Goal: Transaction & Acquisition: Purchase product/service

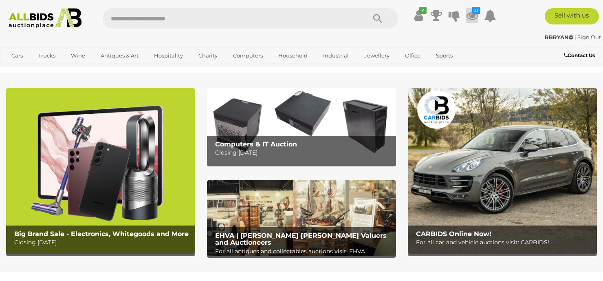
click at [472, 16] on icon at bounding box center [472, 15] width 12 height 15
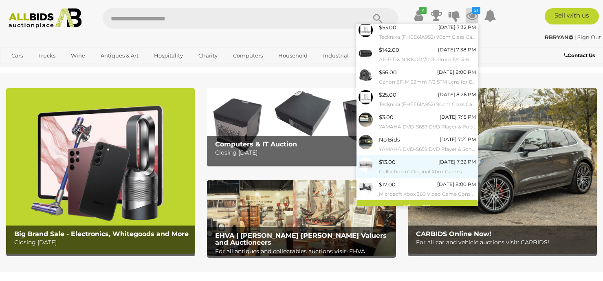
scroll to position [77, 0]
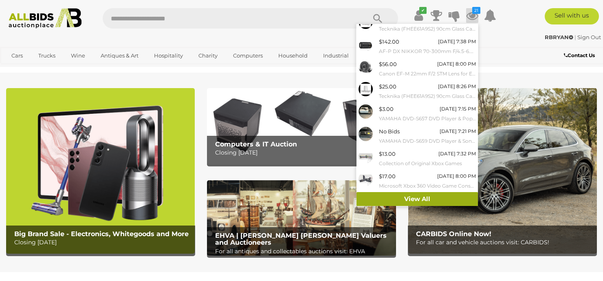
click at [389, 199] on link "View All" at bounding box center [417, 199] width 121 height 14
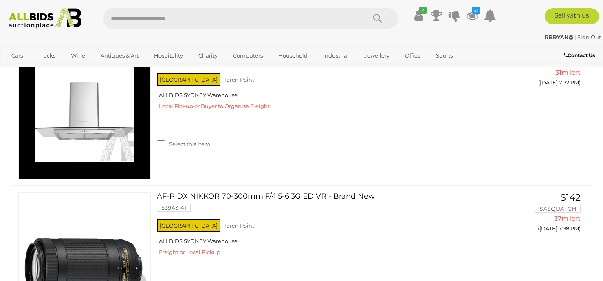
scroll to position [448, 0]
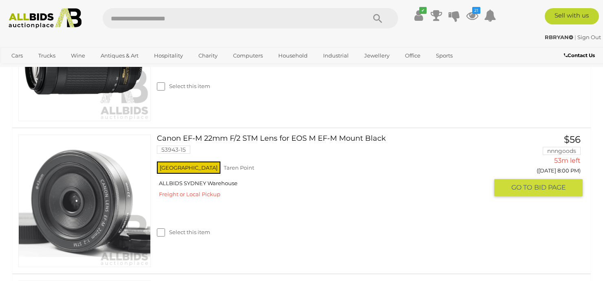
scroll to position [652, 0]
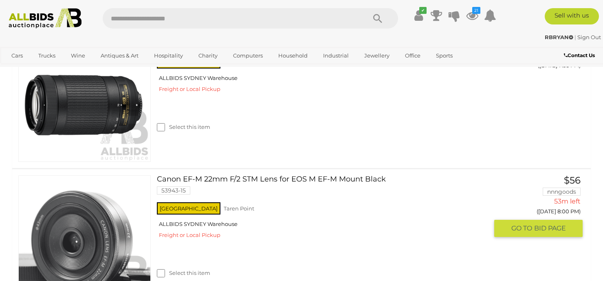
click at [166, 201] on link "Canon EF-M 22mm F/2 STM Lens for EOS M EF-M Mount Black 53943-15" at bounding box center [325, 187] width 325 height 25
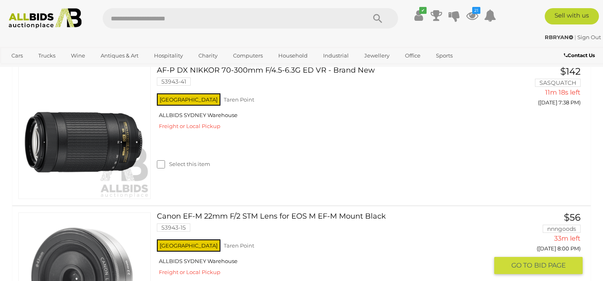
scroll to position [615, 0]
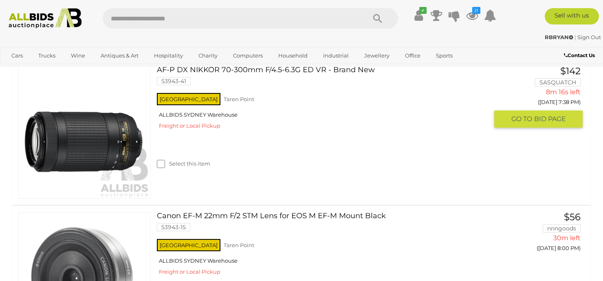
click at [592, 160] on div "AF-P DX NIKKOR 70-300mm F/4.5-6.3G ED VR - Brand New 53943-41 NSW Taren Point A…" at bounding box center [301, 132] width 591 height 145
click at [546, 122] on span "BID PAGE" at bounding box center [550, 119] width 32 height 9
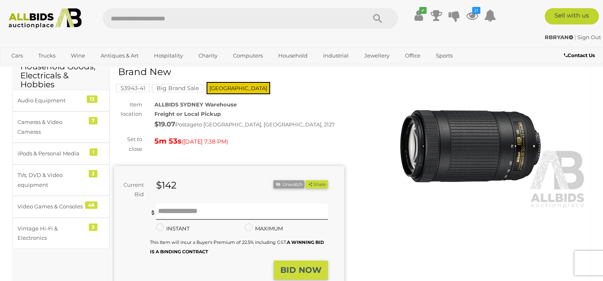
scroll to position [122, 0]
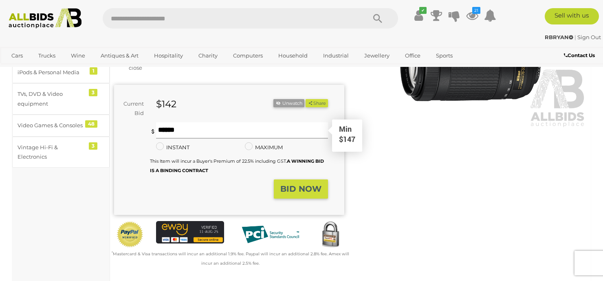
click at [175, 130] on input "text" at bounding box center [242, 130] width 172 height 16
type input "***"
click at [308, 194] on button "BID NOW" at bounding box center [301, 188] width 54 height 19
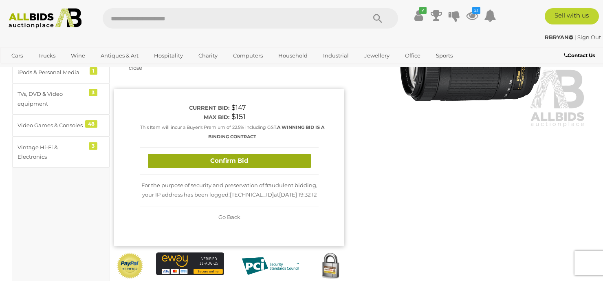
click at [236, 161] on button "Confirm Bid" at bounding box center [229, 161] width 163 height 14
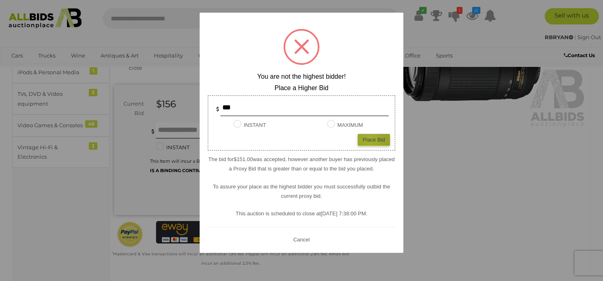
click at [370, 138] on div "Place Bid" at bounding box center [374, 140] width 32 height 12
type input "***"
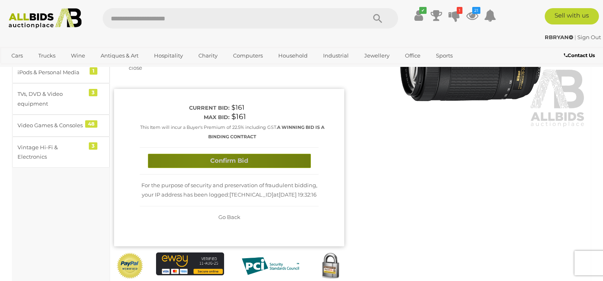
drag, startPoint x: 201, startPoint y: 161, endPoint x: 214, endPoint y: 159, distance: 12.9
click at [202, 161] on button "Confirm Bid" at bounding box center [229, 161] width 163 height 14
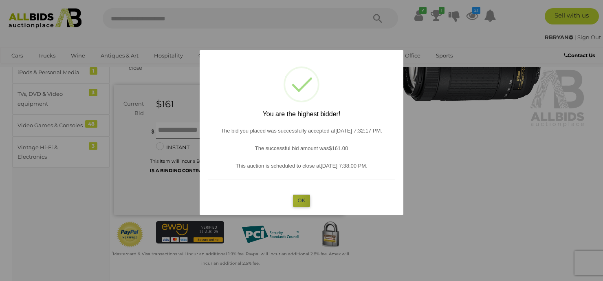
click at [296, 200] on button "OK" at bounding box center [302, 200] width 18 height 12
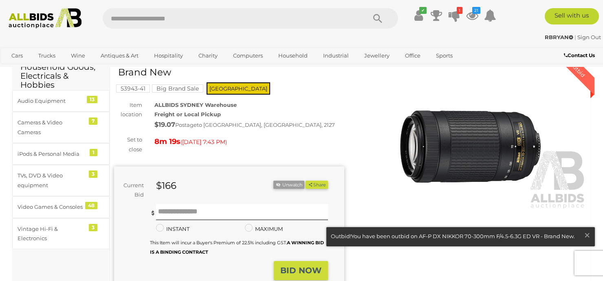
scroll to position [0, 0]
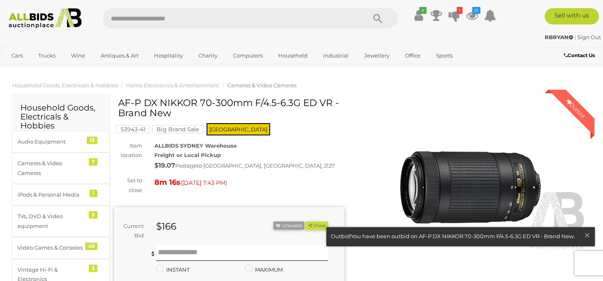
drag, startPoint x: 119, startPoint y: 104, endPoint x: 331, endPoint y: 103, distance: 212.3
click at [331, 103] on h1 "AF-P DX NIKKOR 70-300mm F/4.5-6.3G ED VR - Brand New" at bounding box center [230, 108] width 224 height 21
copy h1 "AF-P DX NIKKOR 70-300mm F/4.5-6.3G ED VR"
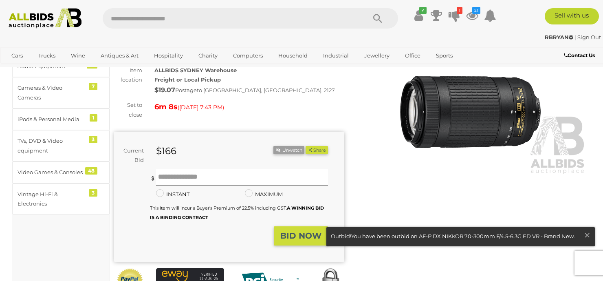
scroll to position [82, 0]
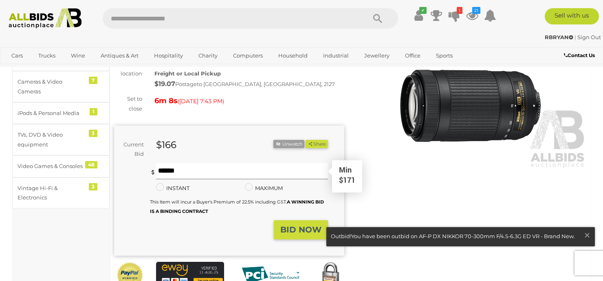
click at [184, 174] on input "text" at bounding box center [242, 171] width 172 height 16
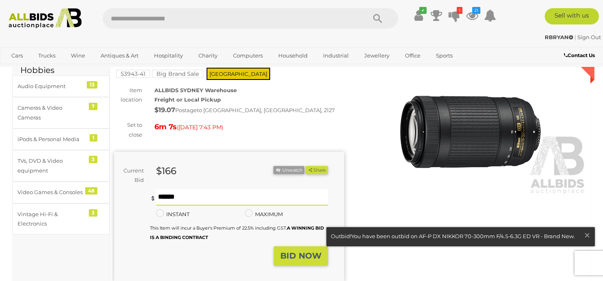
scroll to position [41, 0]
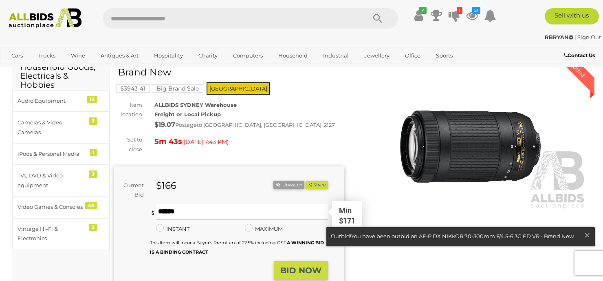
click at [188, 210] on input "text" at bounding box center [242, 212] width 172 height 16
type input "***"
click at [303, 271] on strong "BID NOW" at bounding box center [300, 270] width 41 height 10
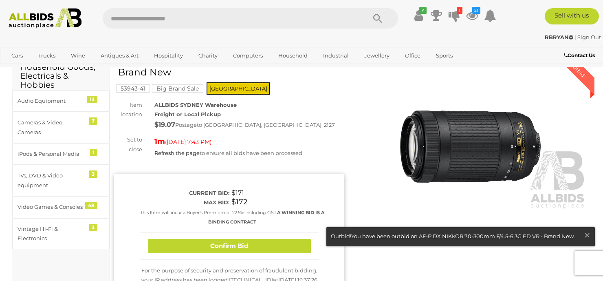
click at [216, 244] on button "Confirm Bid" at bounding box center [229, 246] width 163 height 14
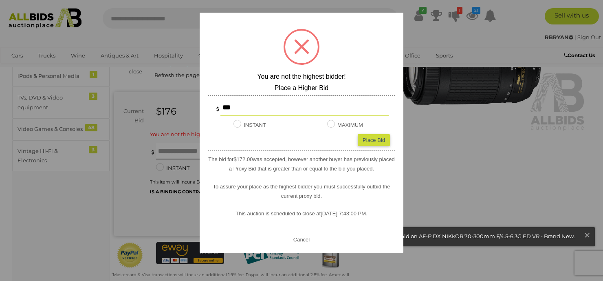
scroll to position [122, 0]
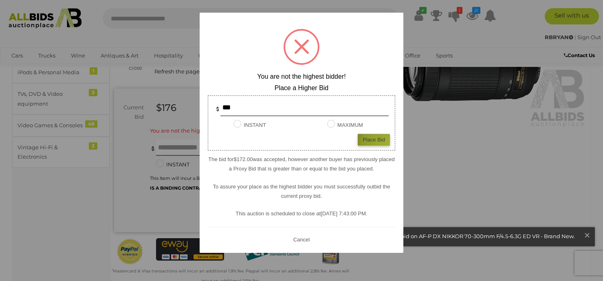
click at [389, 144] on div "Place Bid" at bounding box center [374, 140] width 32 height 12
type input "***"
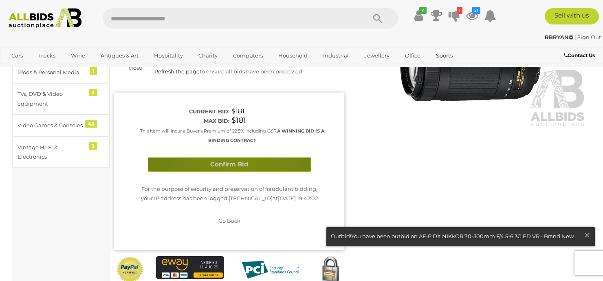
click at [237, 168] on button "Confirm Bid" at bounding box center [229, 164] width 163 height 14
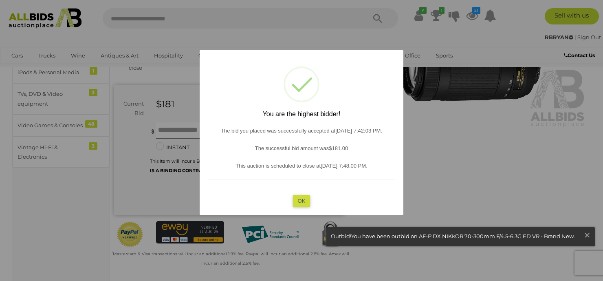
click at [299, 203] on button "OK" at bounding box center [302, 200] width 18 height 12
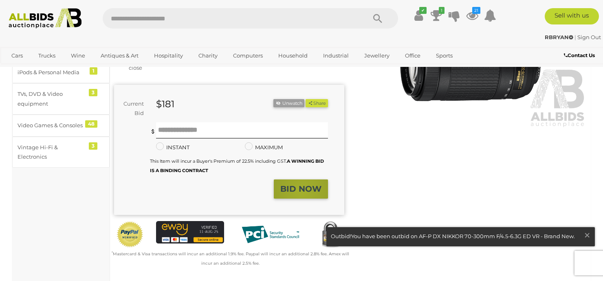
click at [302, 191] on strong "BID NOW" at bounding box center [300, 189] width 41 height 10
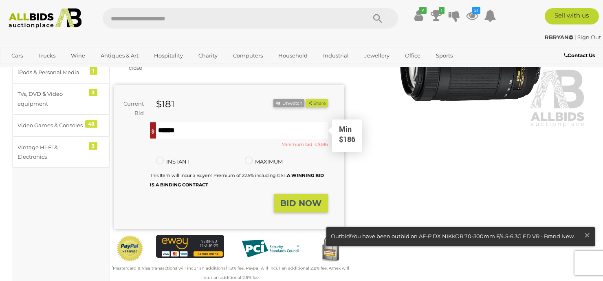
click at [199, 127] on input "text" at bounding box center [242, 130] width 172 height 16
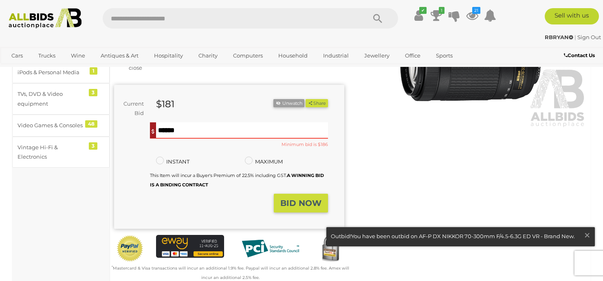
type input "***"
click at [298, 208] on button "BID NOW" at bounding box center [301, 203] width 54 height 19
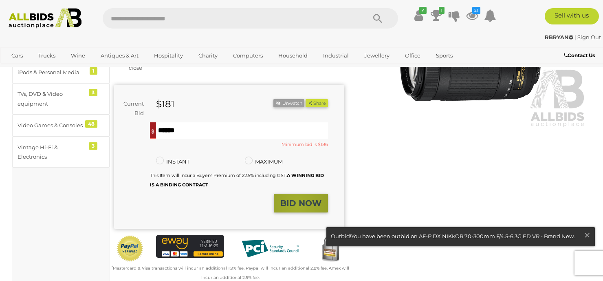
click at [298, 205] on strong "BID NOW" at bounding box center [300, 203] width 41 height 10
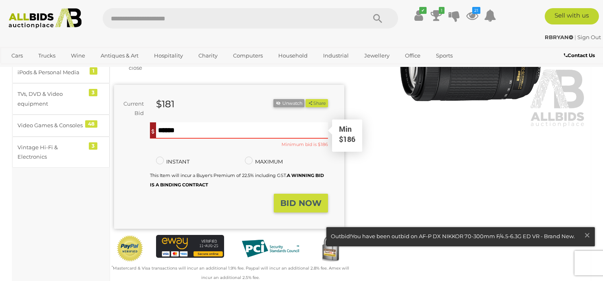
click at [187, 128] on input "***" at bounding box center [242, 130] width 172 height 16
drag, startPoint x: 183, startPoint y: 129, endPoint x: 146, endPoint y: 125, distance: 37.7
click at [146, 125] on div "You are not the highest bidder, please place a higher bid. *** Min $186 *** Min…" at bounding box center [221, 157] width 214 height 71
click at [377, 168] on div "Winning Outbid Warranty Charity" at bounding box center [350, 134] width 485 height 317
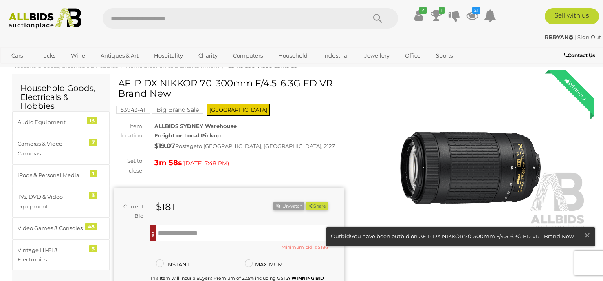
scroll to position [0, 0]
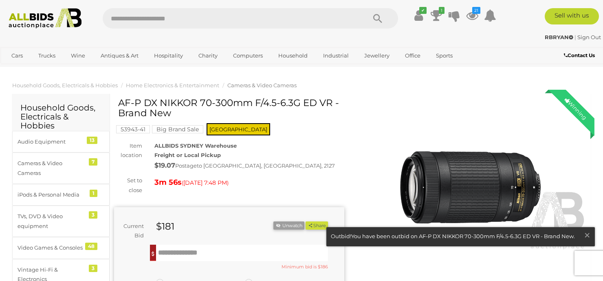
click at [377, 182] on img at bounding box center [472, 176] width 230 height 148
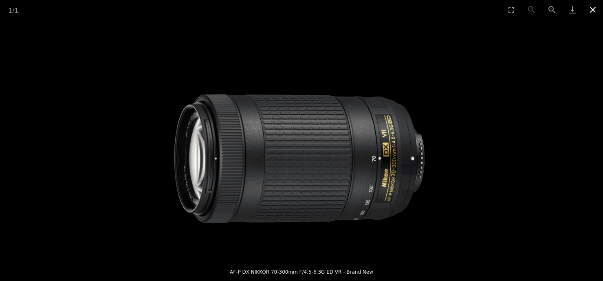
click at [593, 9] on button "Close gallery" at bounding box center [593, 9] width 20 height 19
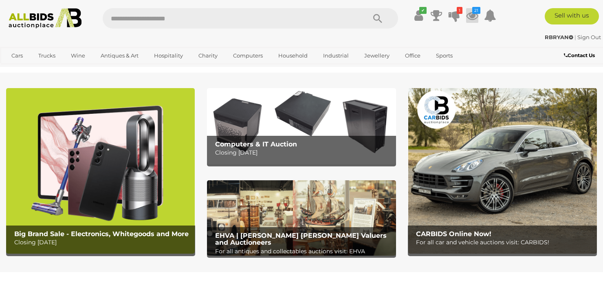
click at [467, 15] on icon at bounding box center [472, 15] width 12 height 15
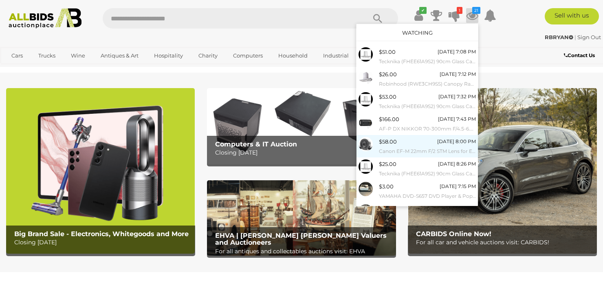
click at [400, 146] on div "$58.00 Today 8:00 PM Canon EF-M 22mm F/2 STM Lens for EOS M EF-M Mount Black" at bounding box center [427, 146] width 97 height 18
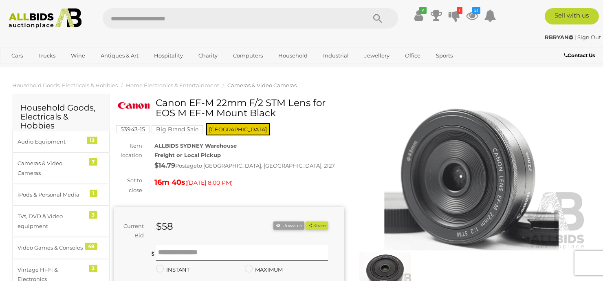
drag, startPoint x: 276, startPoint y: 114, endPoint x: 154, endPoint y: 103, distance: 122.3
click at [154, 103] on div "Canon EF-M 22mm F/2 STM Lens for EOS M EF-M Mount Black" at bounding box center [230, 111] width 224 height 27
drag, startPoint x: 154, startPoint y: 103, endPoint x: 162, endPoint y: 103, distance: 7.3
copy div "Canon EF-M 22mm F/2 STM Lens for EOS M EF-M Mount Black"
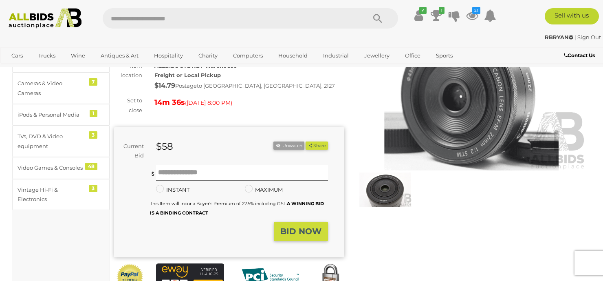
scroll to position [82, 0]
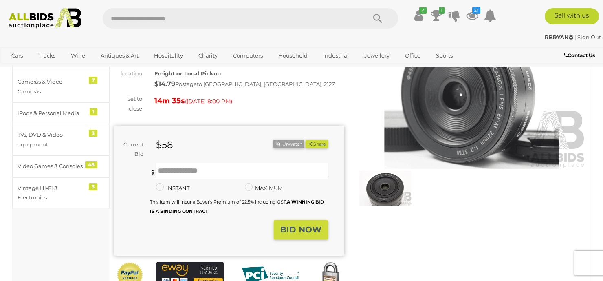
click at [448, 247] on div "Winning Outbid Warranty Charity" at bounding box center [350, 167] width 485 height 302
click at [199, 175] on input "text" at bounding box center [242, 171] width 172 height 16
click at [167, 167] on input "text" at bounding box center [242, 171] width 172 height 16
type input "**"
click at [291, 234] on button "BID NOW" at bounding box center [301, 229] width 54 height 19
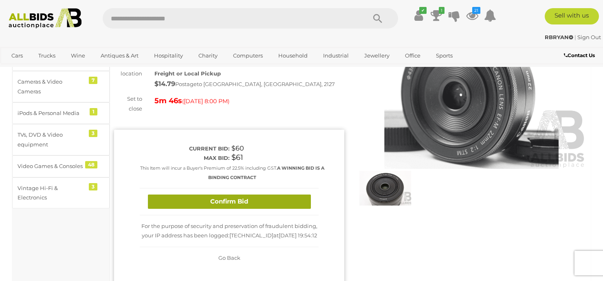
drag, startPoint x: 234, startPoint y: 198, endPoint x: 243, endPoint y: 198, distance: 9.4
click at [234, 198] on button "Confirm Bid" at bounding box center [229, 201] width 163 height 14
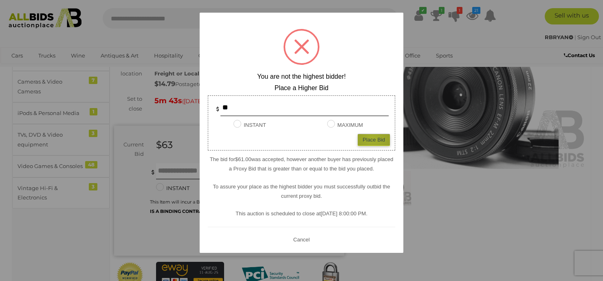
click at [373, 139] on div "Place Bid" at bounding box center [374, 140] width 32 height 12
type input "**"
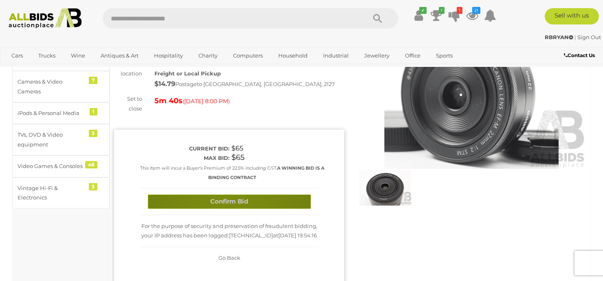
click at [229, 198] on button "Confirm Bid" at bounding box center [229, 201] width 163 height 14
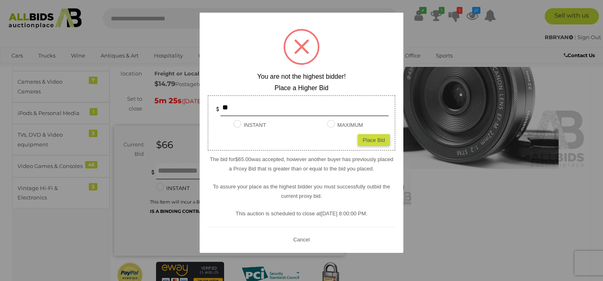
click at [306, 238] on button "Cancel" at bounding box center [301, 239] width 21 height 10
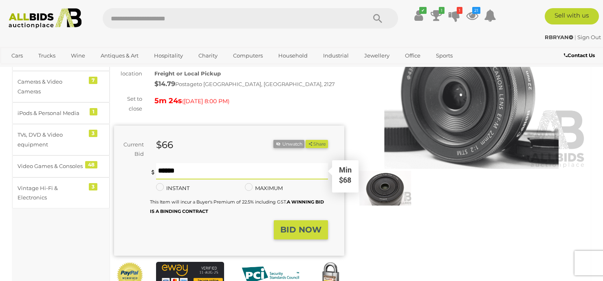
click at [175, 170] on input "text" at bounding box center [242, 171] width 172 height 16
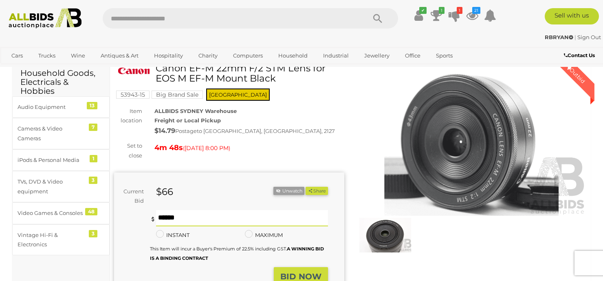
scroll to position [0, 0]
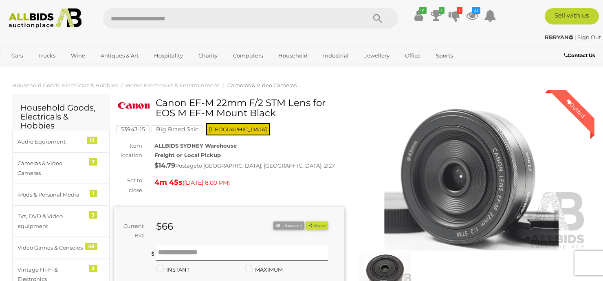
drag, startPoint x: 280, startPoint y: 112, endPoint x: 157, endPoint y: 105, distance: 122.9
click at [157, 105] on h1 "Canon EF-M 22mm F/2 STM Lens for EOS M EF-M Mount Black" at bounding box center [230, 108] width 224 height 21
drag, startPoint x: 157, startPoint y: 105, endPoint x: 162, endPoint y: 106, distance: 5.5
copy h1 "Canon EF-M 22mm F/2 STM Lens for EOS M EF-M Mount Black"
click at [337, 144] on div "ALLBIDS SYDNEY Warehouse Freight or Local Pickup $14.79 Postage to NEWINGTON, N…" at bounding box center [249, 156] width 202 height 31
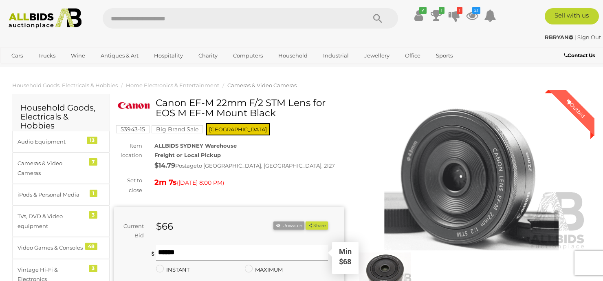
click at [188, 249] on input "text" at bounding box center [242, 253] width 172 height 16
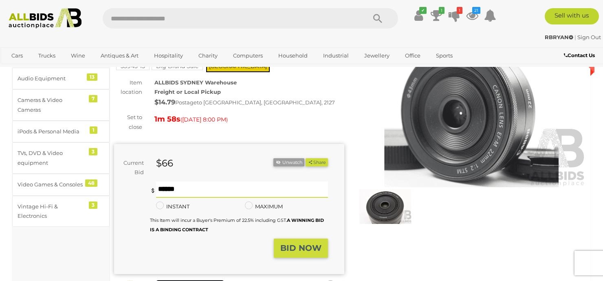
scroll to position [82, 0]
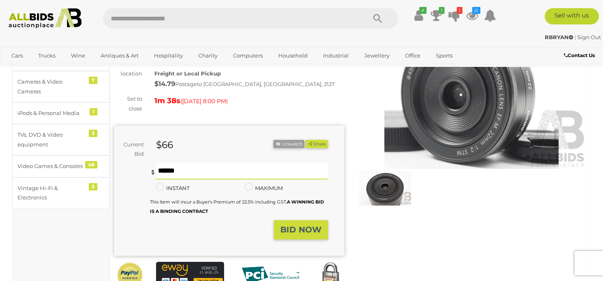
type input "**"
click at [260, 234] on div "BID NOW" at bounding box center [292, 229] width 71 height 19
click at [293, 231] on strong "BID NOW" at bounding box center [300, 230] width 41 height 10
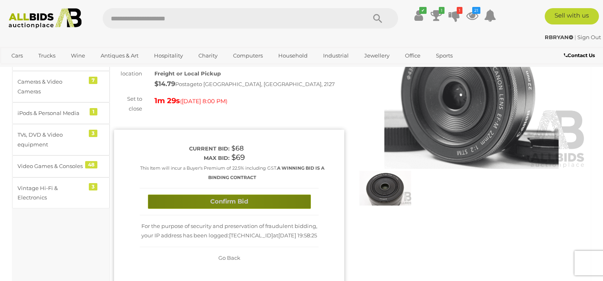
click at [230, 201] on button "Confirm Bid" at bounding box center [229, 201] width 163 height 14
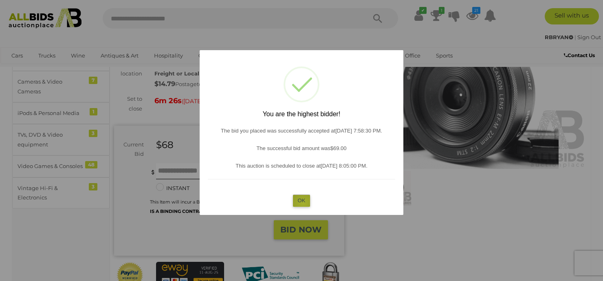
click at [303, 203] on button "OK" at bounding box center [302, 200] width 18 height 12
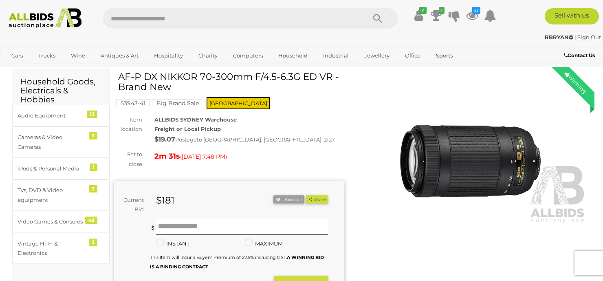
scroll to position [41, 0]
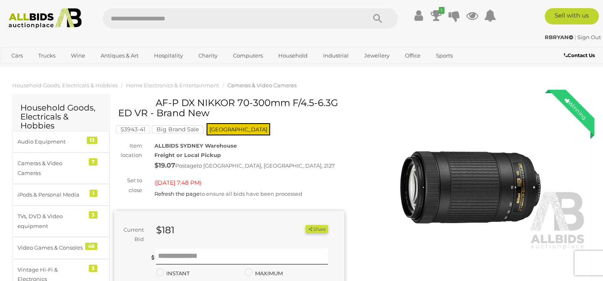
scroll to position [41, 0]
